Goal: Find specific page/section

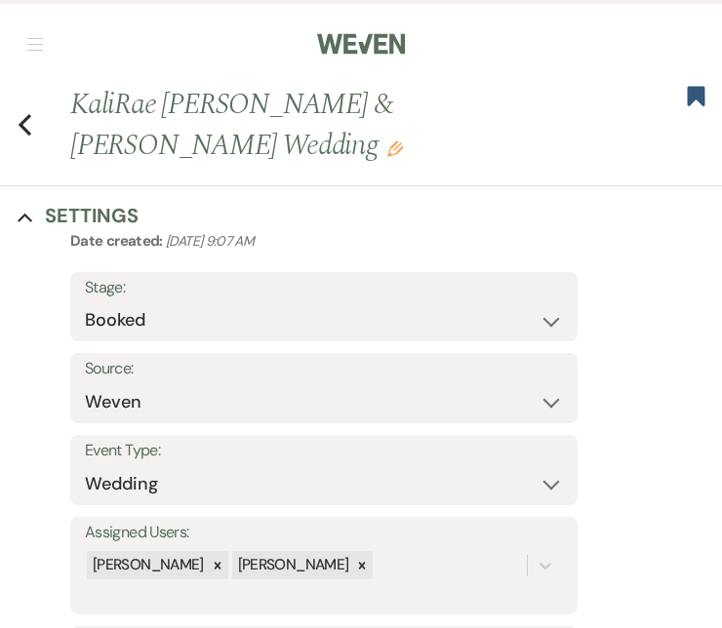
select select "1"
click at [18, 113] on icon "Previous" at bounding box center [25, 124] width 15 height 23
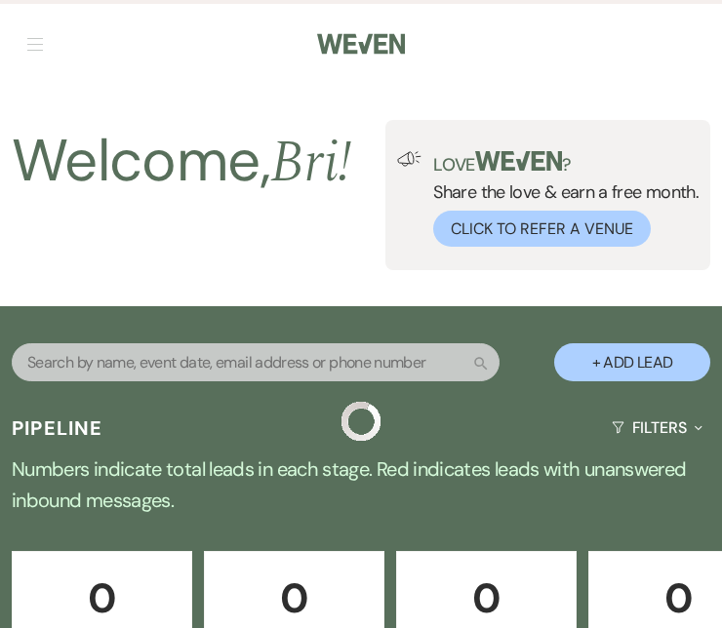
scroll to position [1735, 0]
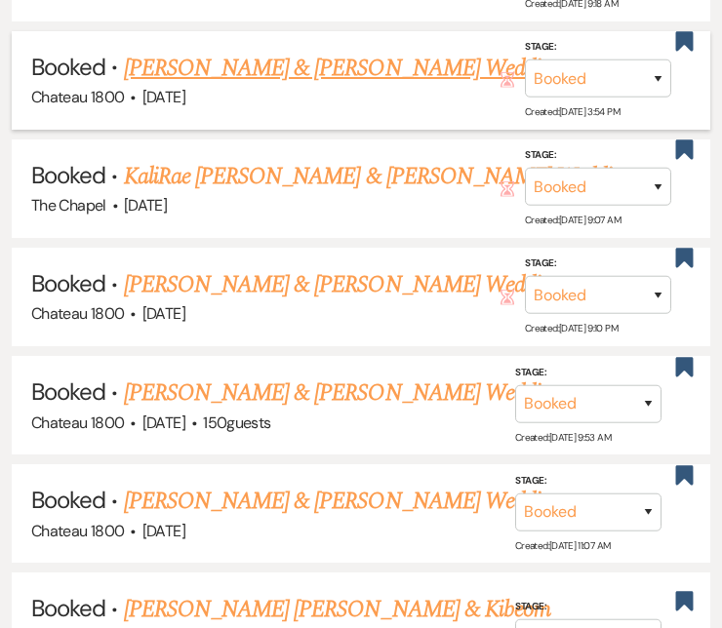
click at [278, 64] on link "[PERSON_NAME] & [PERSON_NAME] Wedding" at bounding box center [342, 68] width 437 height 35
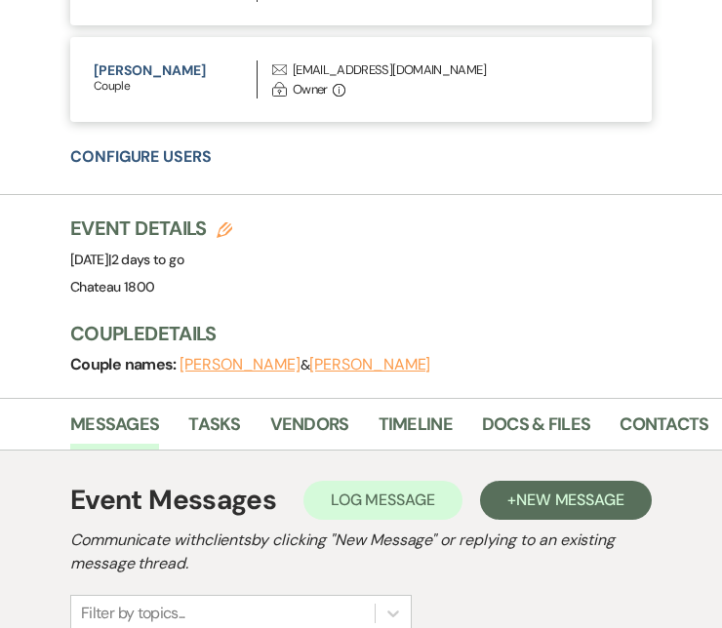
scroll to position [1096, 0]
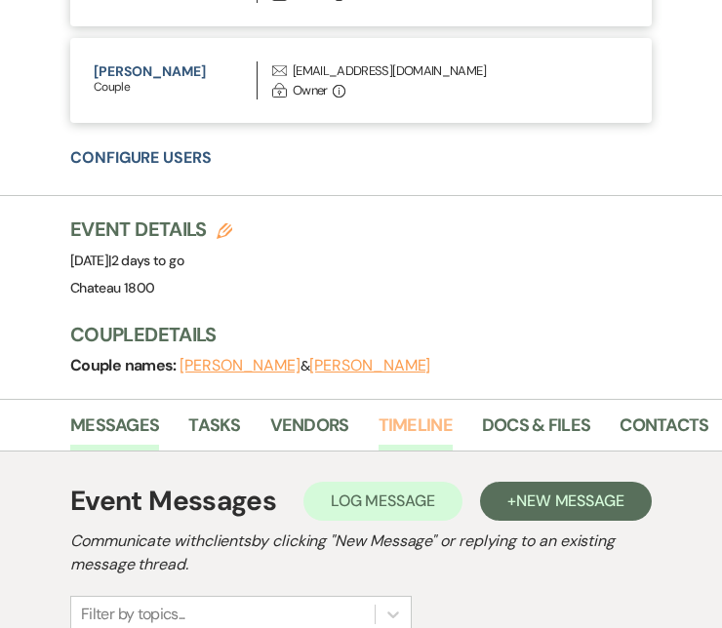
click at [425, 422] on link "Timeline" at bounding box center [415, 432] width 74 height 40
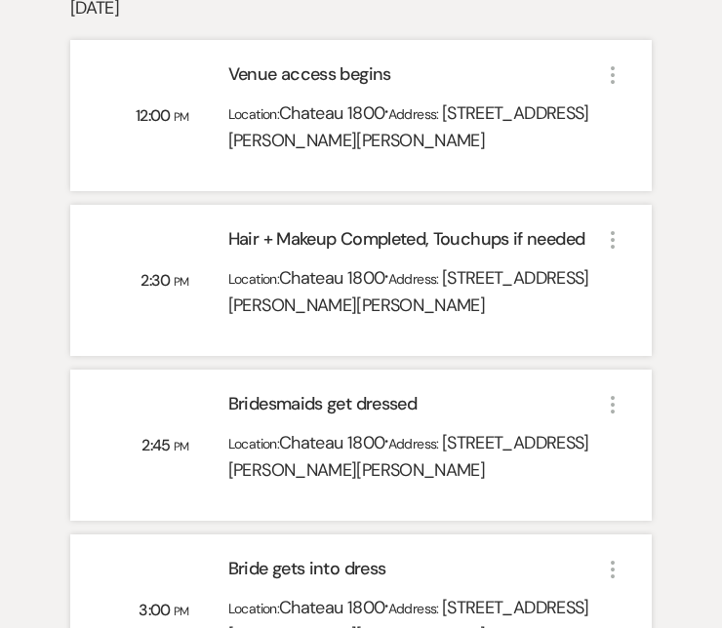
scroll to position [1748, 0]
